Goal: Task Accomplishment & Management: Manage account settings

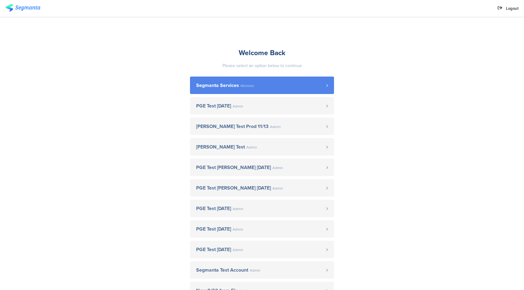
click at [241, 89] on link "Segmanta Services Member" at bounding box center [262, 85] width 144 height 17
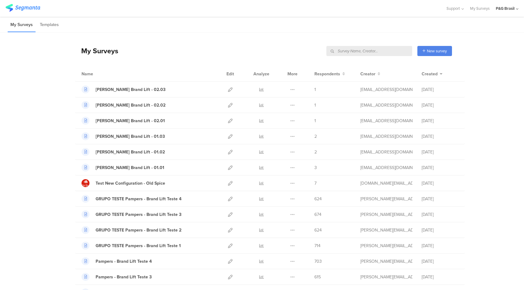
click at [389, 51] on input "text" at bounding box center [369, 51] width 86 height 10
paste input "Hair_Dec_2023_HairTypeScalpConcern"
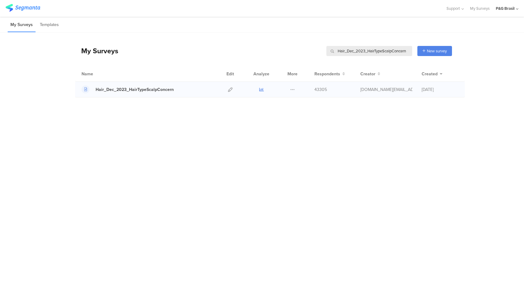
type input "Hair_Dec_2023_HairTypeScalpConcern"
click at [262, 90] on icon at bounding box center [261, 89] width 5 height 5
click at [229, 89] on icon at bounding box center [230, 89] width 5 height 5
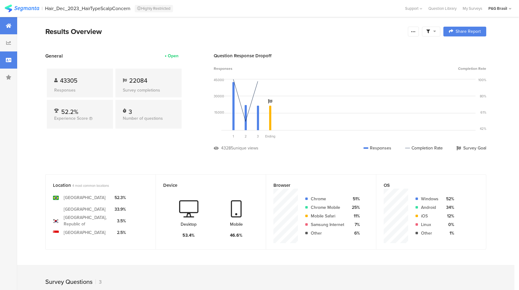
click at [12, 57] on div at bounding box center [8, 59] width 17 height 17
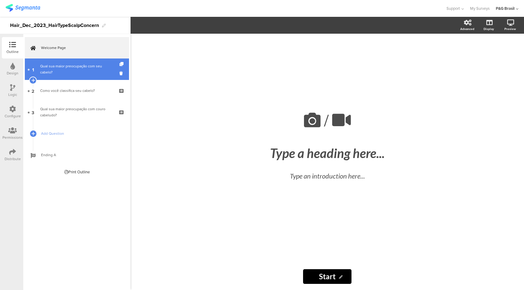
click at [84, 75] on link "1 Qual sua maior preocupação com seu cabelo?" at bounding box center [77, 69] width 104 height 21
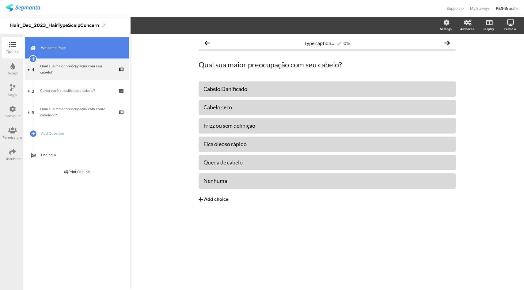
click at [93, 46] on span "Welcome Page" at bounding box center [80, 48] width 78 height 6
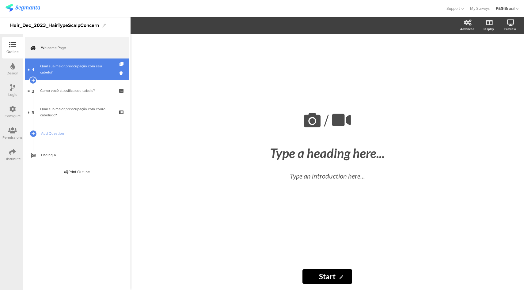
click at [95, 67] on div "Qual sua maior preocupação com seu cabelo?" at bounding box center [76, 69] width 73 height 12
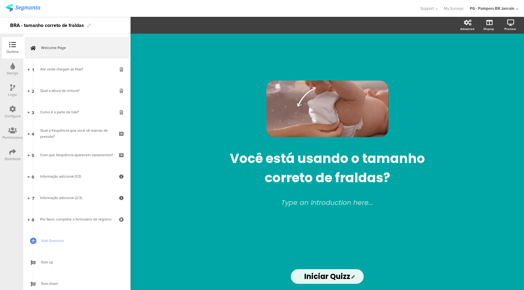
click at [9, 159] on div "Distribute" at bounding box center [13, 159] width 16 height 6
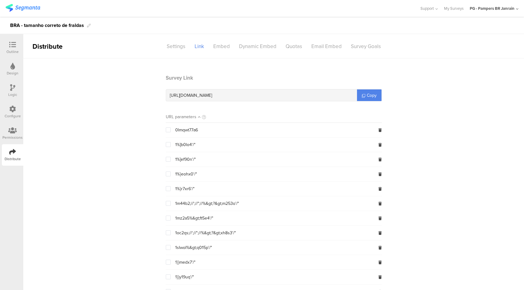
click at [11, 46] on icon at bounding box center [12, 44] width 7 height 7
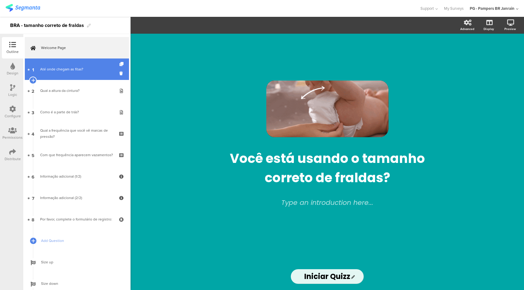
click at [60, 71] on div "Até onde chegam as fitas?" at bounding box center [76, 69] width 73 height 6
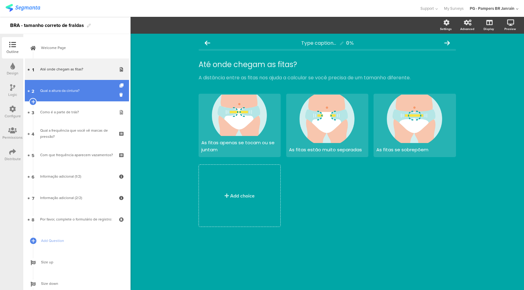
click at [85, 99] on link "2 Qual a altura da cintura?" at bounding box center [77, 90] width 104 height 21
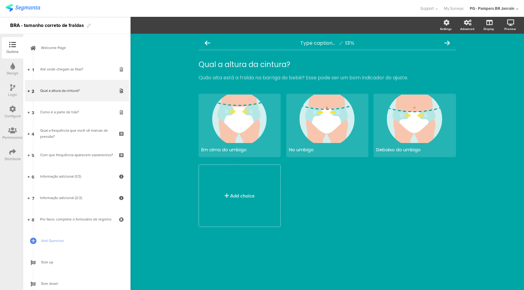
click at [14, 111] on icon at bounding box center [12, 109] width 7 height 7
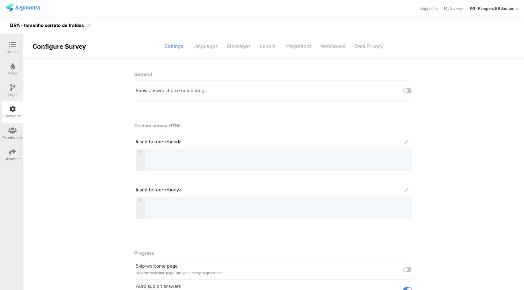
click at [12, 89] on icon at bounding box center [12, 87] width 5 height 7
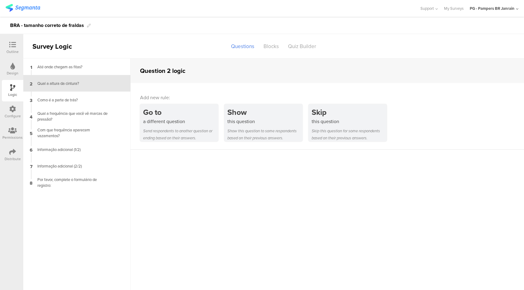
click at [13, 46] on icon at bounding box center [12, 44] width 7 height 7
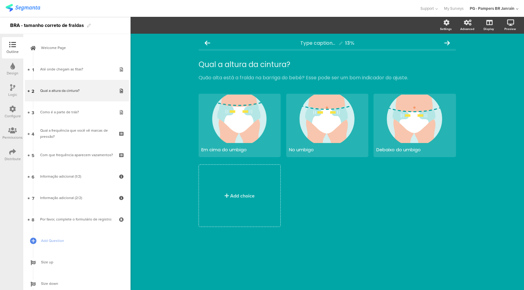
click at [16, 89] on div "Logic" at bounding box center [12, 90] width 21 height 21
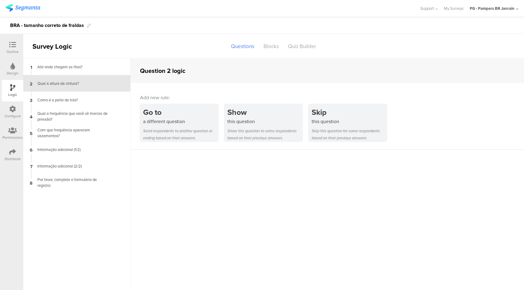
click at [16, 115] on div "Configure" at bounding box center [13, 116] width 16 height 6
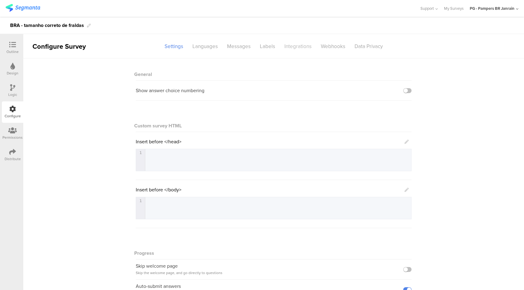
click at [299, 48] on div "Integrations" at bounding box center [298, 46] width 36 height 11
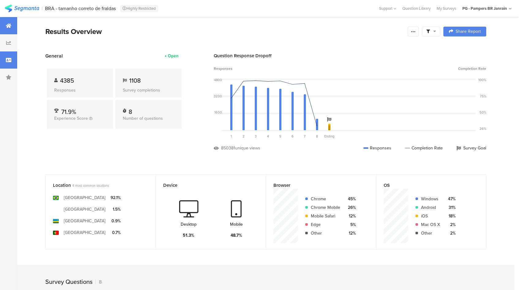
click at [13, 55] on div at bounding box center [8, 59] width 17 height 17
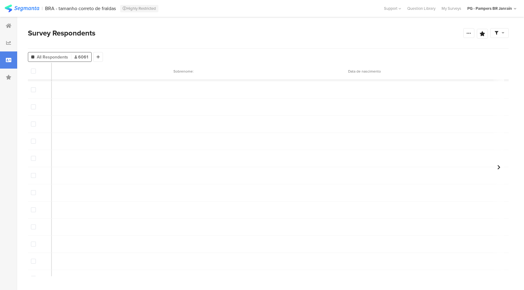
scroll to position [307, 4077]
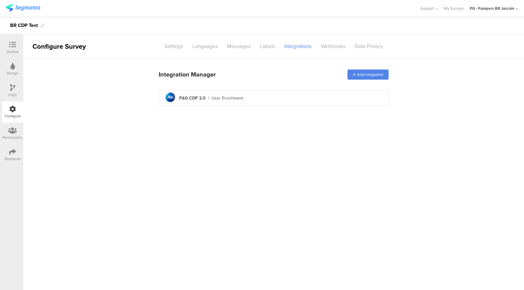
click at [508, 11] on div "PG - Pampers BR Janrain" at bounding box center [492, 9] width 45 height 6
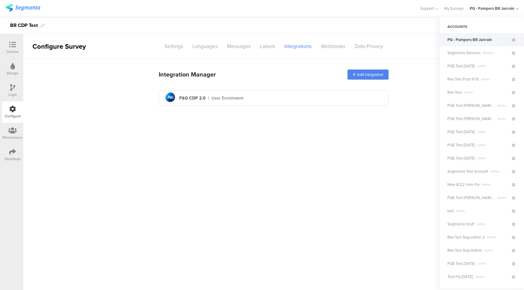
click at [16, 131] on icon at bounding box center [12, 130] width 9 height 7
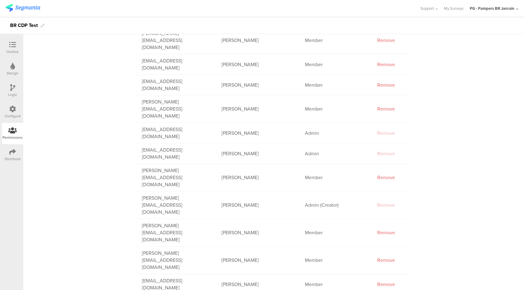
scroll to position [78, 0]
click at [10, 108] on icon at bounding box center [12, 109] width 7 height 7
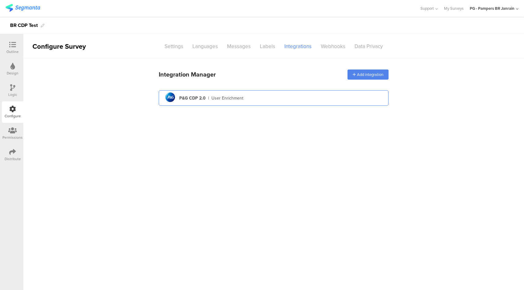
click at [276, 97] on div "pg logo P&G CDP 2.0 | User Enrichment" at bounding box center [274, 98] width 220 height 15
click at [212, 98] on div "User Enrichment" at bounding box center [227, 98] width 32 height 6
click at [496, 10] on div "PG - Pampers CL Janrain" at bounding box center [492, 9] width 44 height 6
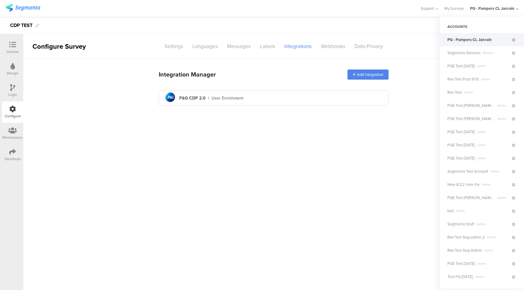
click at [12, 134] on div at bounding box center [12, 131] width 20 height 8
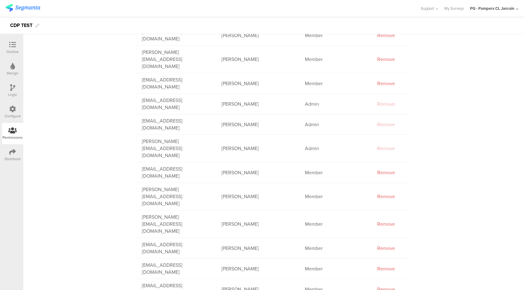
scroll to position [107, 0]
click at [14, 108] on icon at bounding box center [12, 109] width 7 height 7
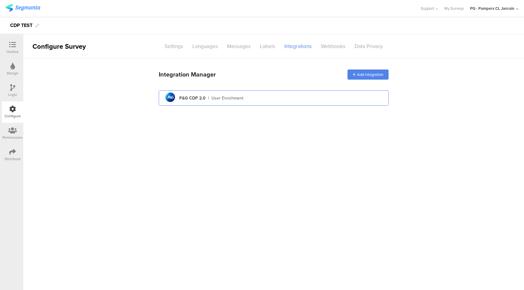
click at [270, 95] on div "pg logo P&G CDP 2.0 | User Enrichment" at bounding box center [274, 98] width 220 height 15
click at [506, 8] on div "PG – Pampers PE" at bounding box center [498, 9] width 31 height 6
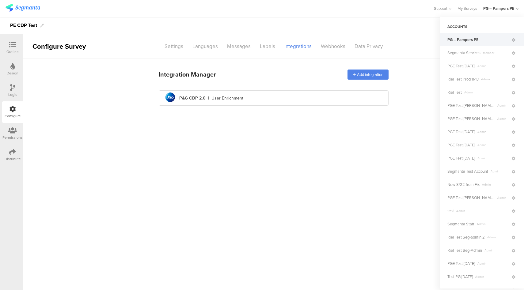
click at [10, 130] on icon at bounding box center [12, 130] width 9 height 7
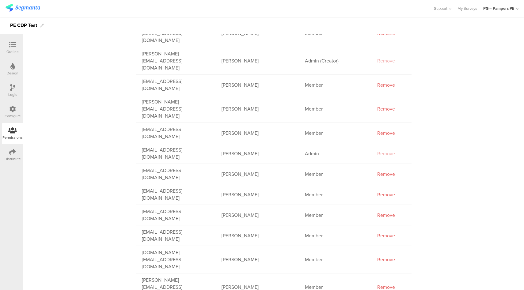
scroll to position [134, 0]
click at [14, 114] on div "Configure" at bounding box center [13, 116] width 16 height 6
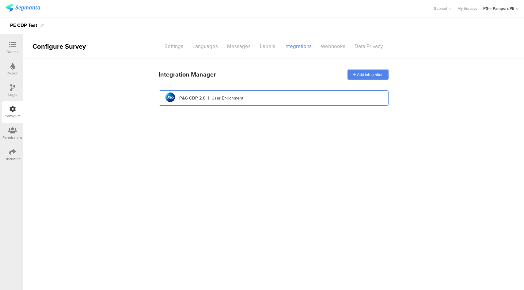
click at [297, 95] on div "pg logo P&G CDP 2.0 | User Enrichment" at bounding box center [274, 98] width 220 height 15
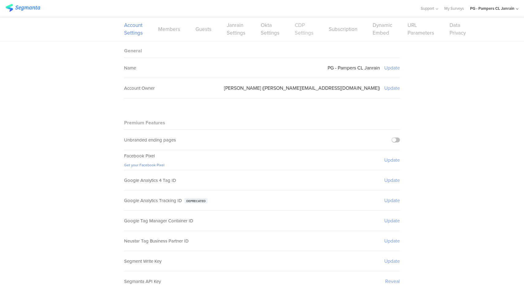
click at [303, 33] on link "CDP Settings" at bounding box center [304, 28] width 19 height 15
click at [297, 31] on link "CDP Settings" at bounding box center [304, 28] width 19 height 15
click at [302, 31] on link "CDP Settings" at bounding box center [304, 28] width 19 height 15
